Goal: Navigation & Orientation: Find specific page/section

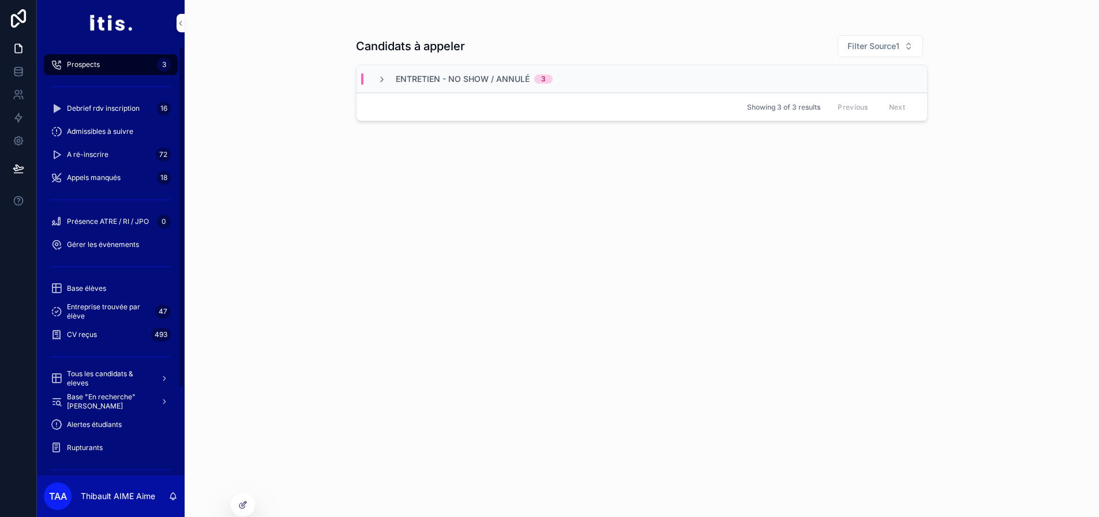
scroll to position [123, 0]
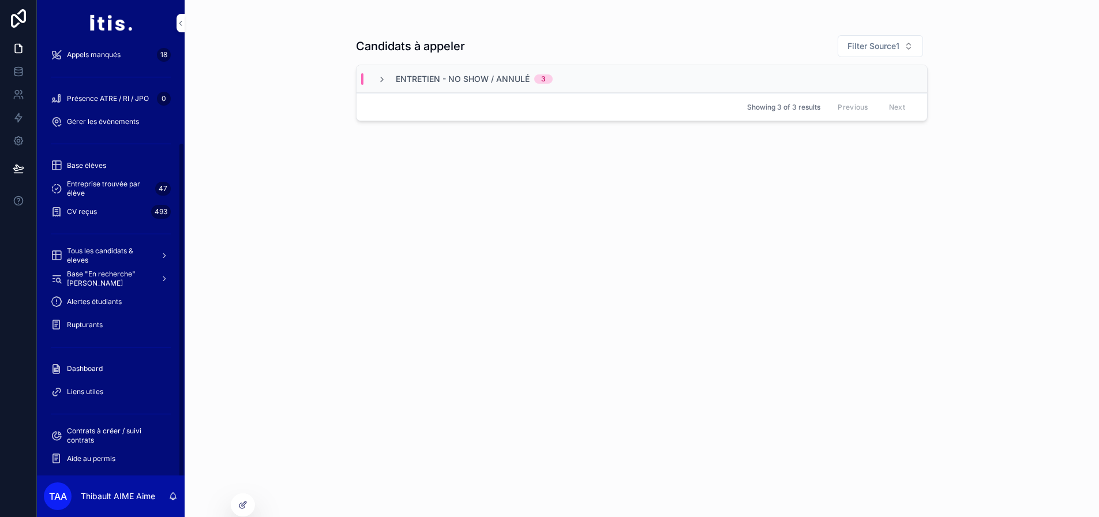
drag, startPoint x: 108, startPoint y: 375, endPoint x: 134, endPoint y: 259, distance: 119.4
click at [108, 375] on div "Dashboard" at bounding box center [111, 369] width 120 height 18
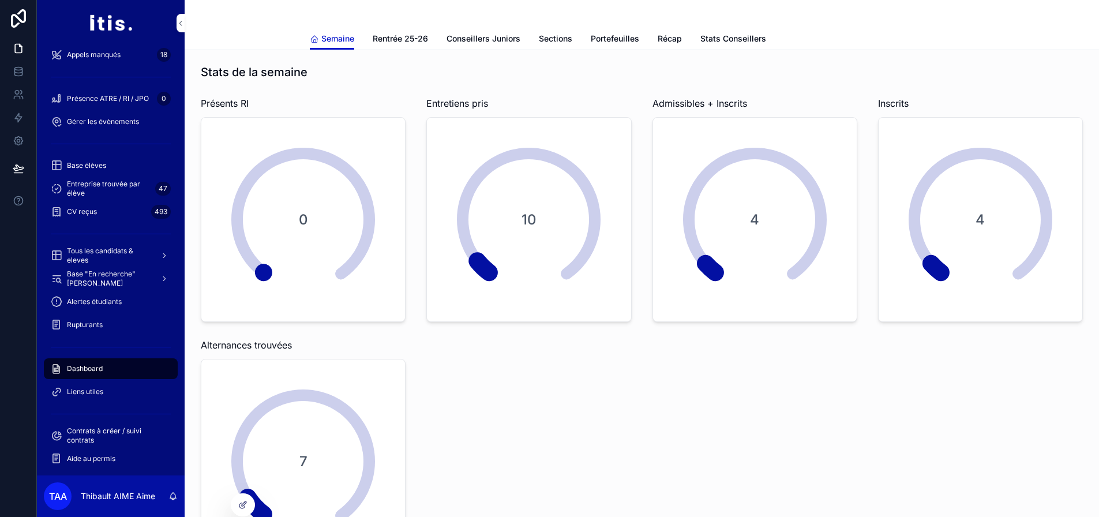
click at [710, 40] on span "Stats Conseillers" at bounding box center [734, 39] width 66 height 12
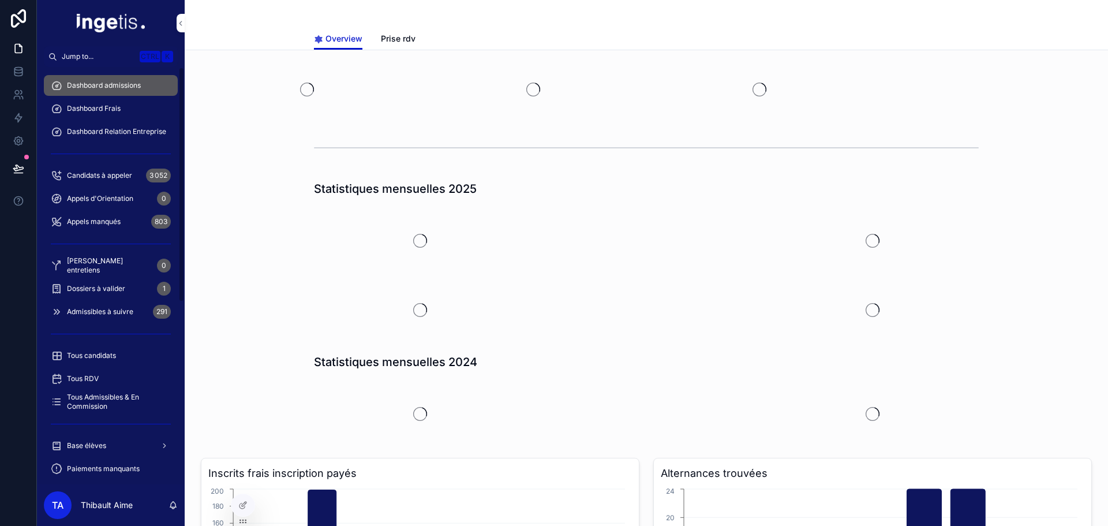
click at [123, 111] on div "Dashboard Frais" at bounding box center [111, 108] width 120 height 18
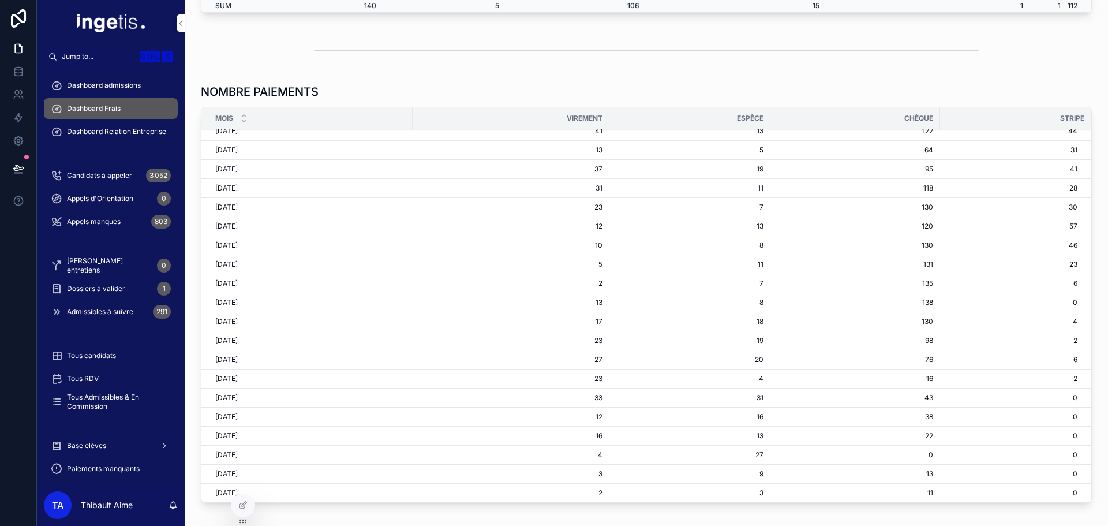
scroll to position [747, 0]
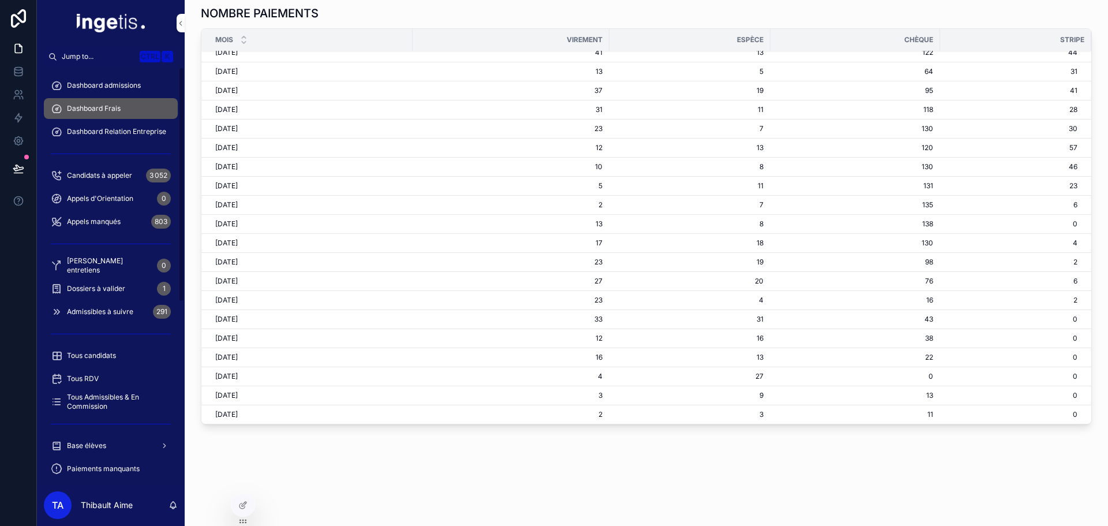
click at [98, 72] on div "Dashboard admissions Dashboard Frais Dashboard Relation Entreprise Candidats à …" at bounding box center [111, 437] width 148 height 741
click at [98, 77] on div "Dashboard admissions" at bounding box center [111, 85] width 120 height 18
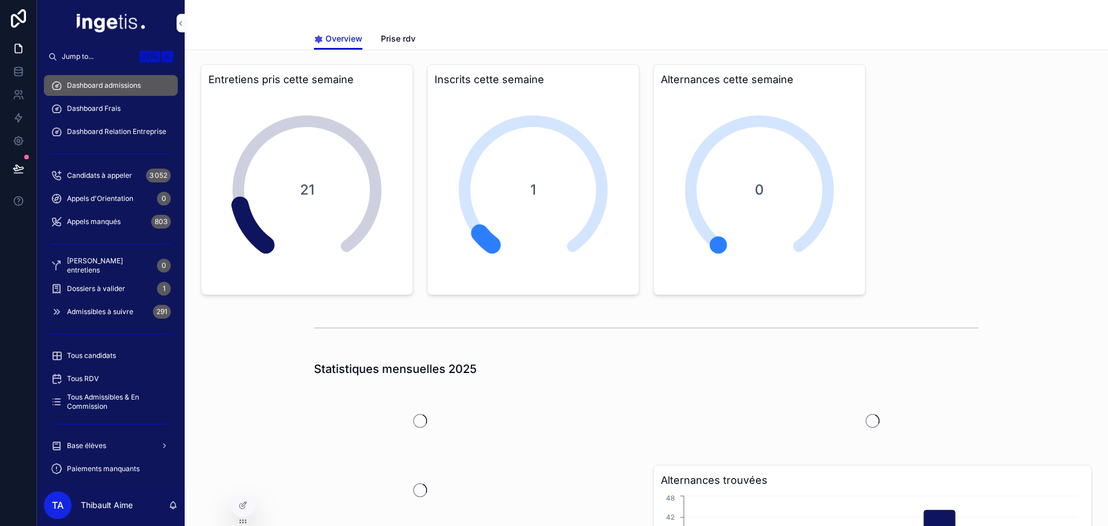
click at [372, 27] on div "scrollable content" at bounding box center [646, 14] width 665 height 28
click at [375, 29] on div "Overview Prise rdv" at bounding box center [646, 39] width 665 height 22
click at [384, 38] on span "Prise rdv" at bounding box center [398, 39] width 35 height 12
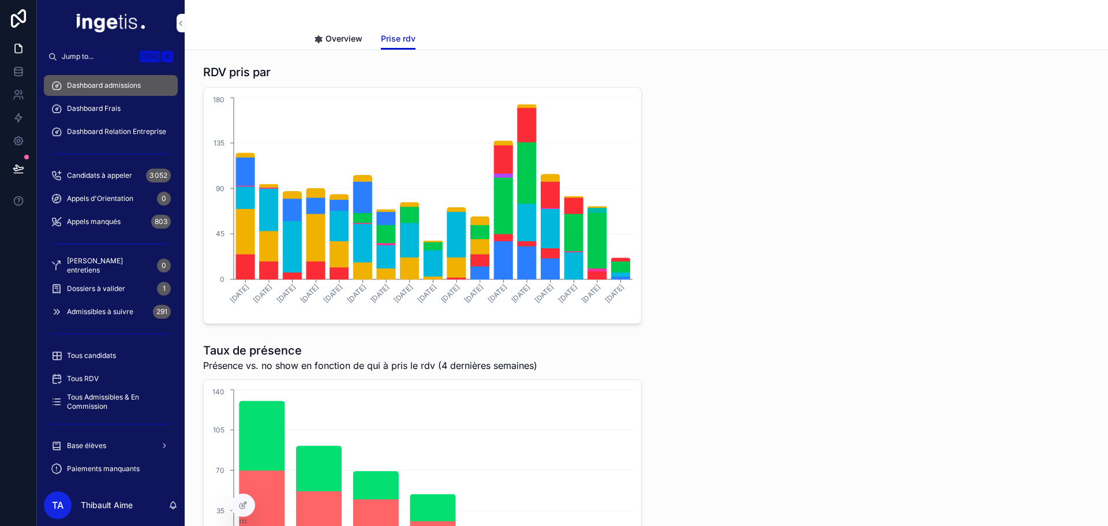
click at [348, 37] on span "Overview" at bounding box center [343, 39] width 37 height 12
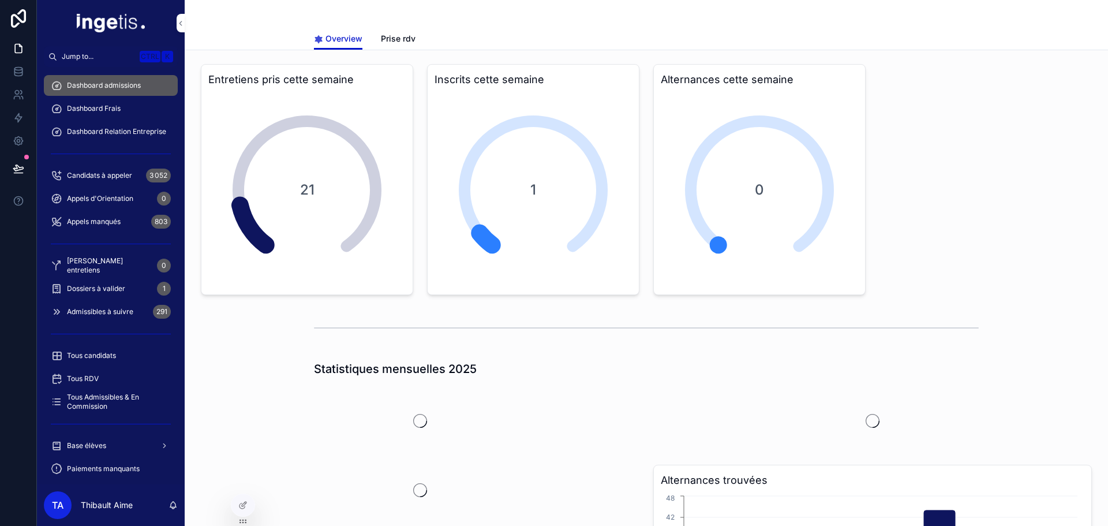
scroll to position [289, 0]
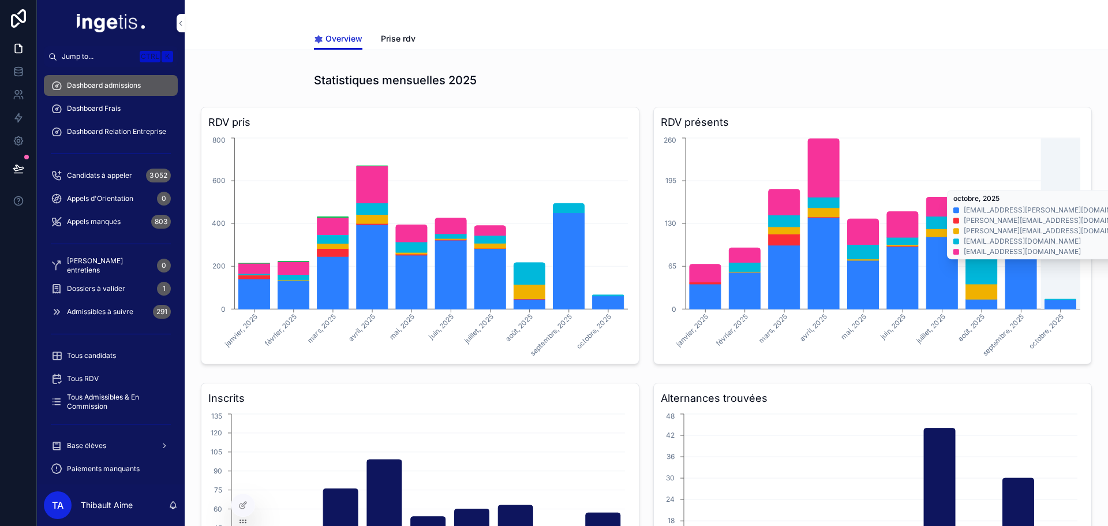
click at [1062, 265] on icon "janvier, 2025 février, 2025 mars, 2025 avril, 2025 mai, 2025 juin, 2025 juillet…" at bounding box center [871, 246] width 420 height 222
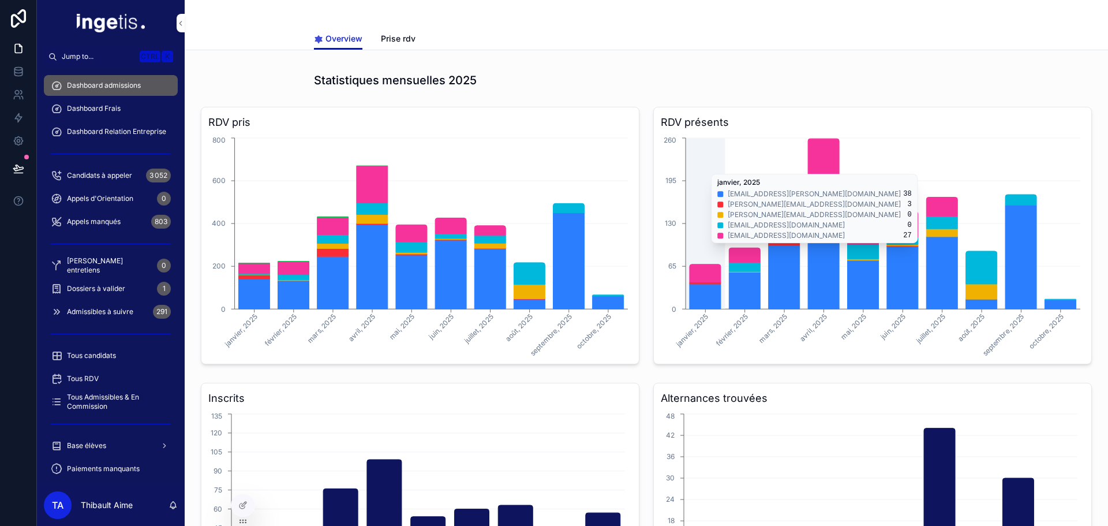
click at [1062, 265] on icon "janvier, 2025 février, 2025 mars, 2025 avril, 2025 mai, 2025 juin, 2025 juillet…" at bounding box center [871, 246] width 420 height 222
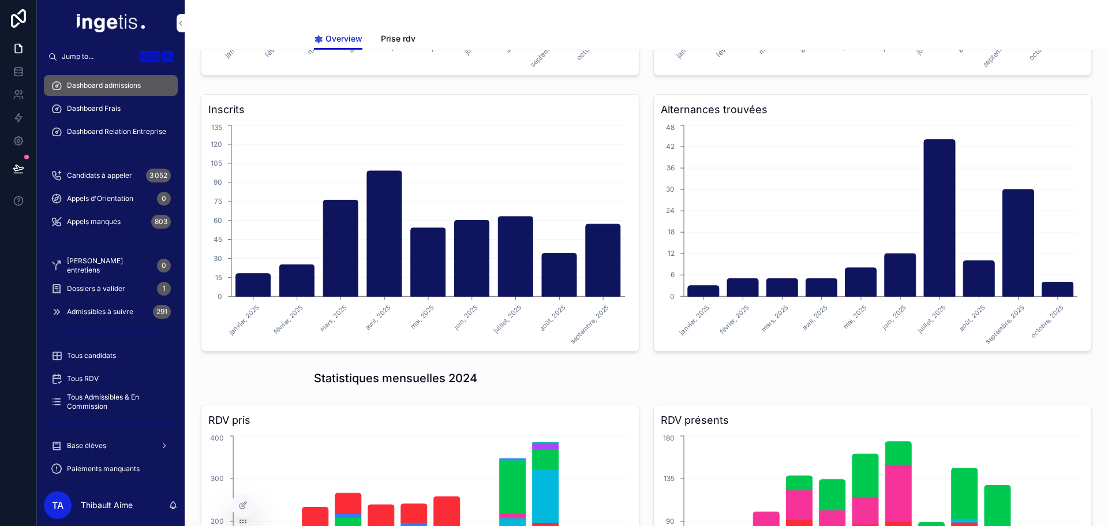
scroll to position [404, 0]
